Goal: Task Accomplishment & Management: Manage account settings

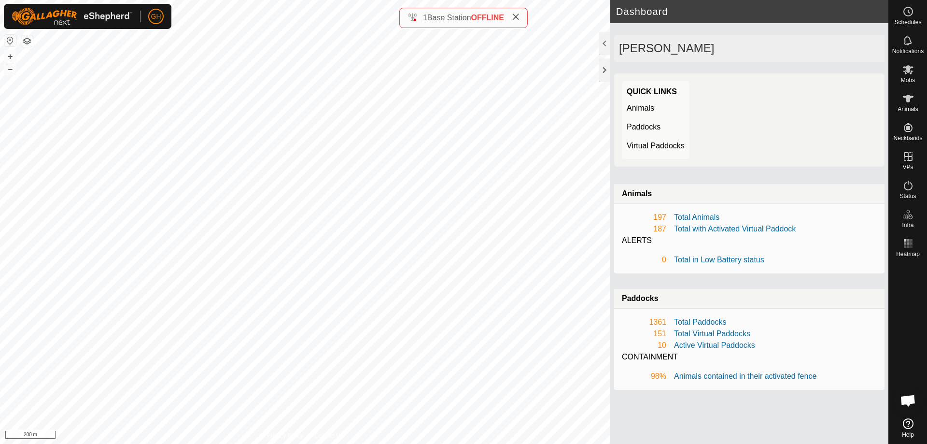
scroll to position [1454, 0]
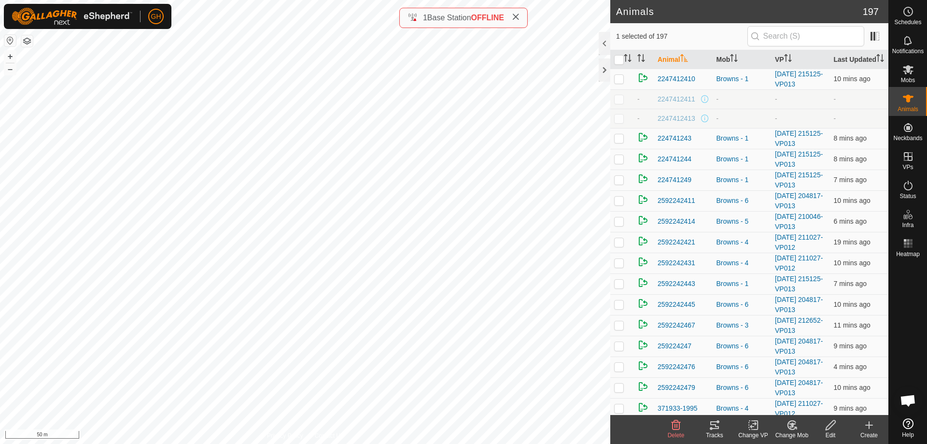
click at [793, 428] on icon at bounding box center [792, 425] width 12 height 12
click at [802, 388] on link "Choose Mob..." at bounding box center [821, 383] width 96 height 19
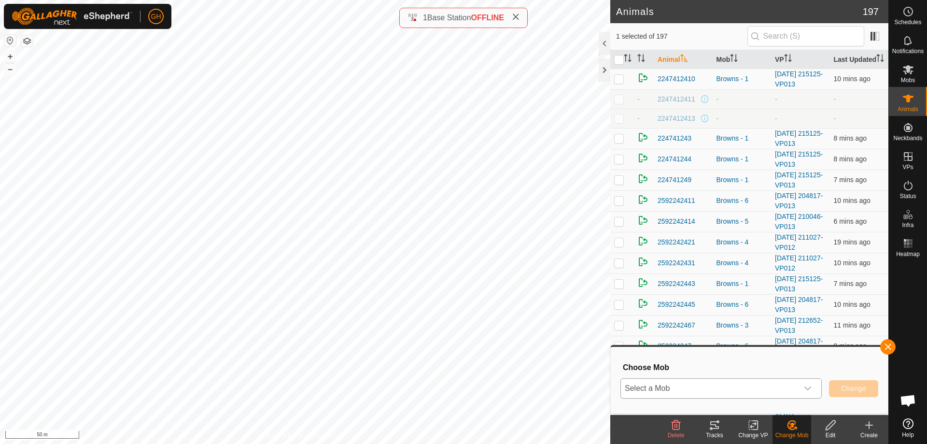
click at [783, 387] on span "Select a Mob" at bounding box center [709, 387] width 177 height 19
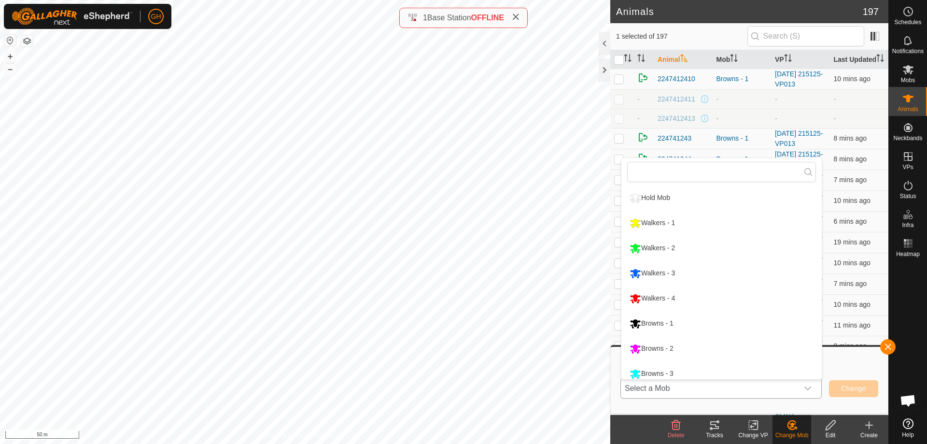
scroll to position [7, 0]
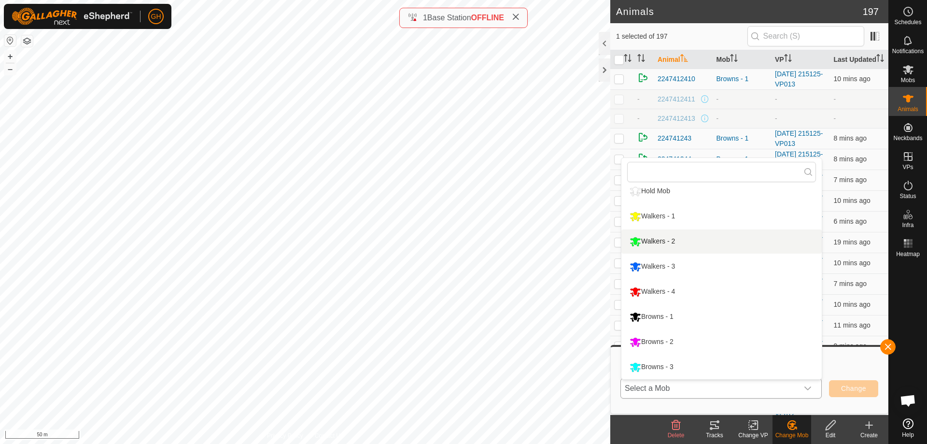
click at [692, 243] on li "Walkers - 2" at bounding box center [721, 241] width 200 height 24
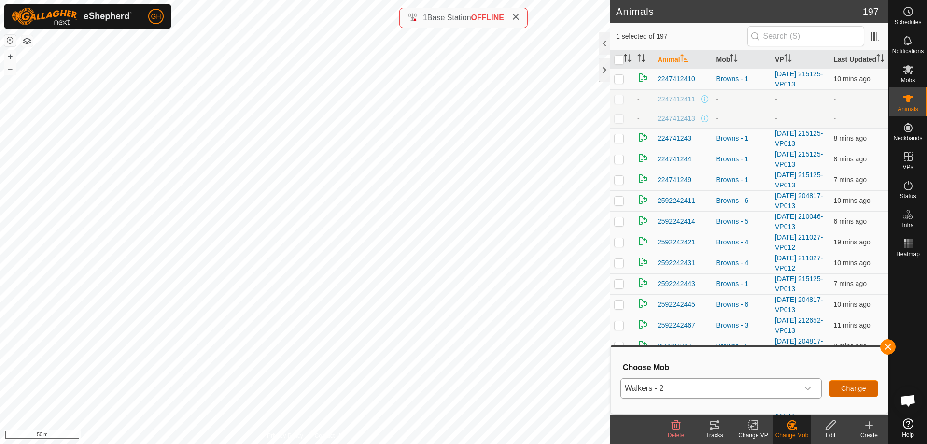
click at [843, 381] on button "Change" at bounding box center [853, 388] width 49 height 17
checkbox input "false"
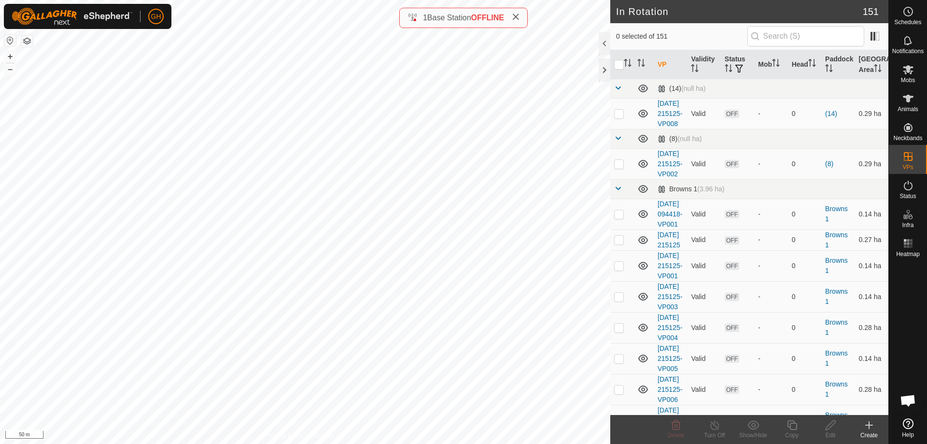
checkbox input "true"
click at [630, 63] on icon "Activate to sort" at bounding box center [628, 63] width 8 height 8
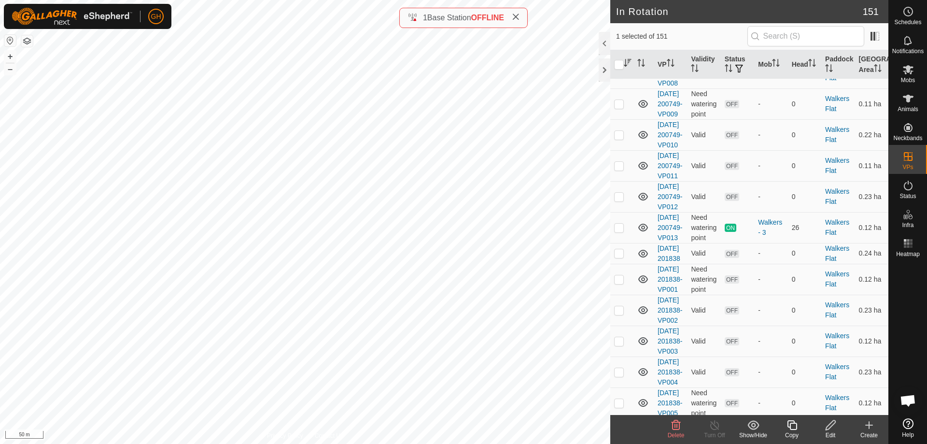
scroll to position [3676, 0]
